Goal: Navigation & Orientation: Find specific page/section

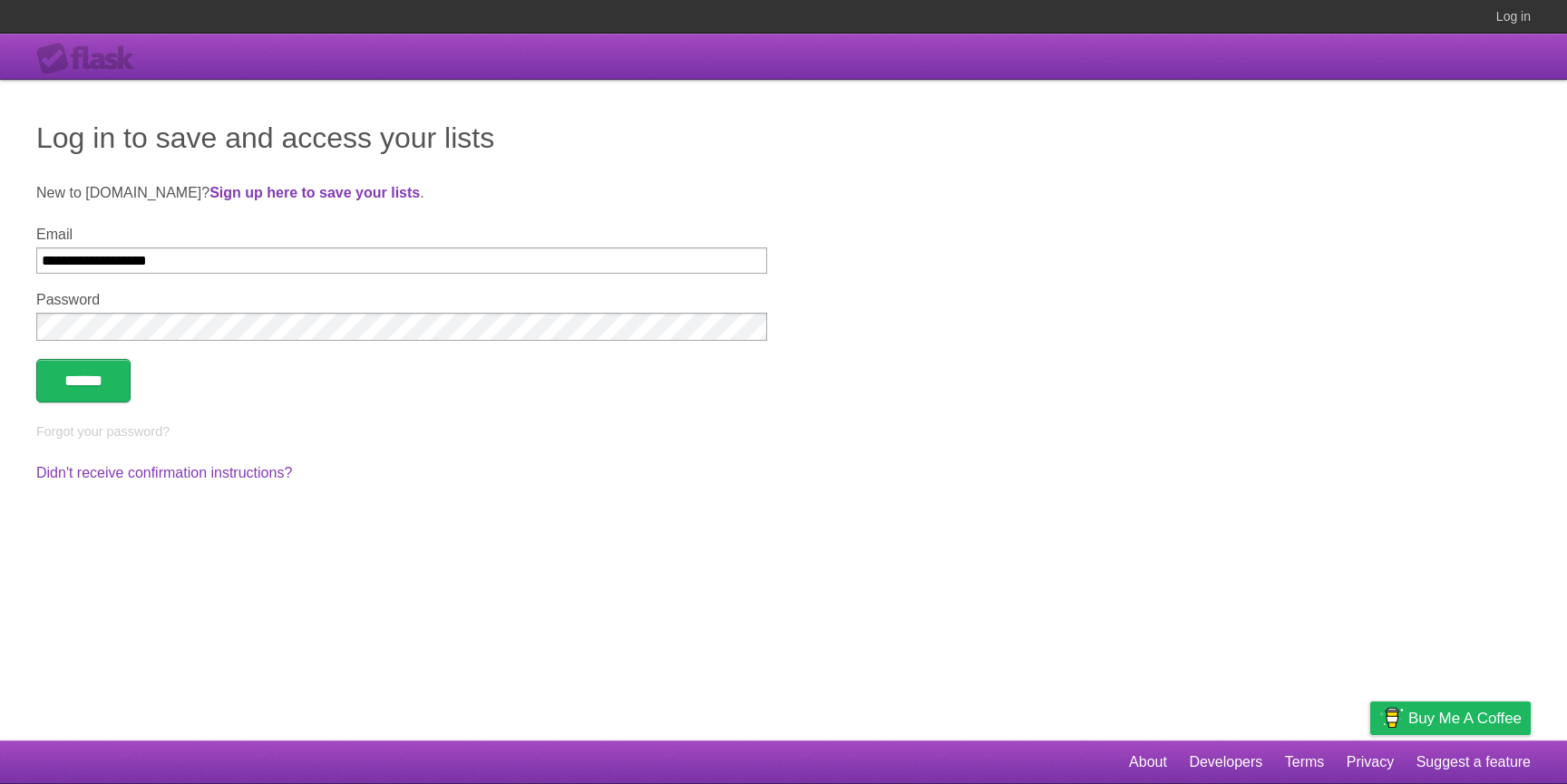
type input "**********"
click at [36, 359] on input "******" at bounding box center [83, 381] width 94 height 44
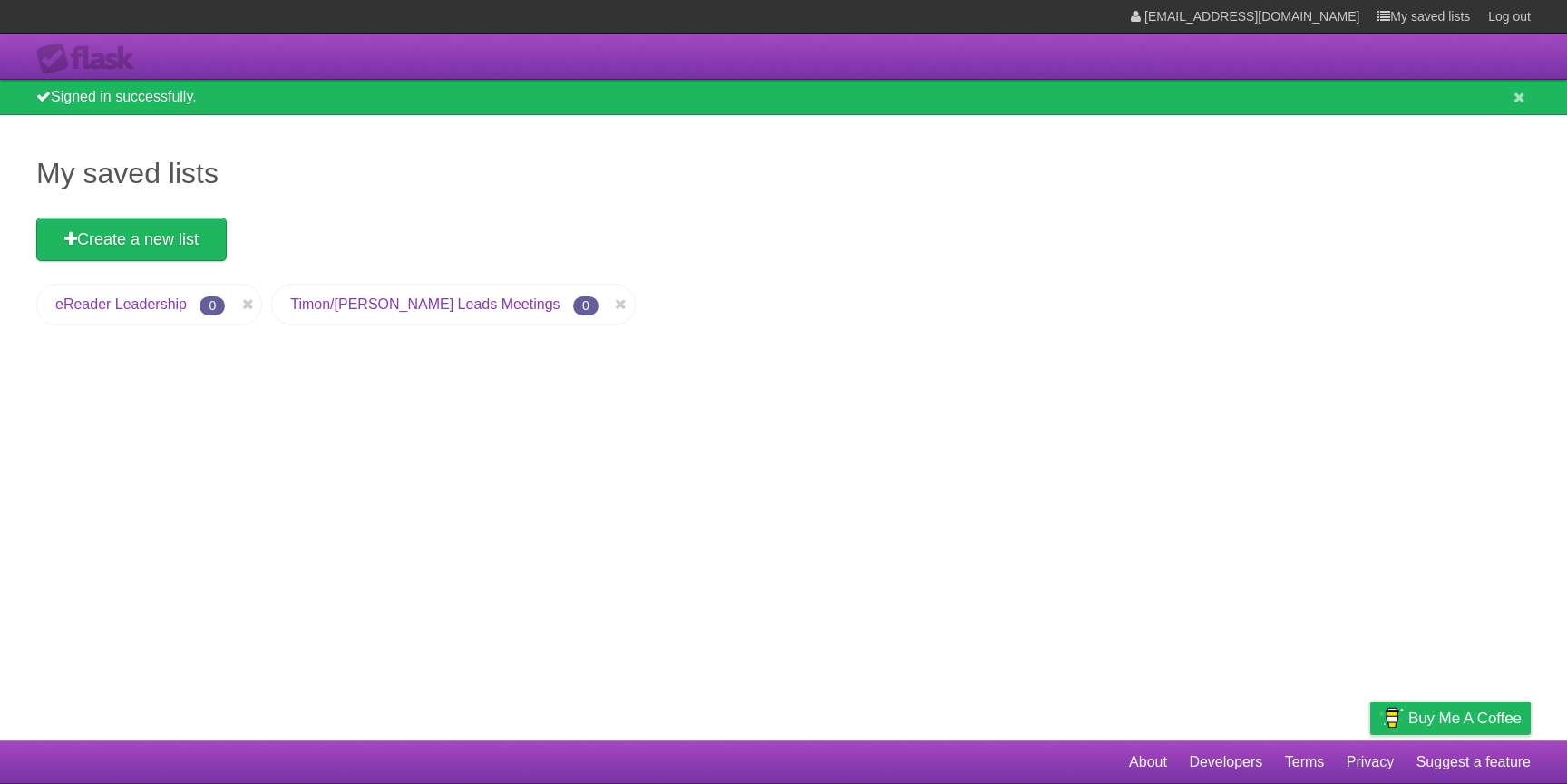
click at [376, 325] on li "[PERSON_NAME]/[PERSON_NAME] Leads Meetings 0" at bounding box center [453, 304] width 365 height 42
click at [385, 311] on link "Timon/[PERSON_NAME] Leads Meetings" at bounding box center [425, 304] width 269 height 15
